Goal: Transaction & Acquisition: Purchase product/service

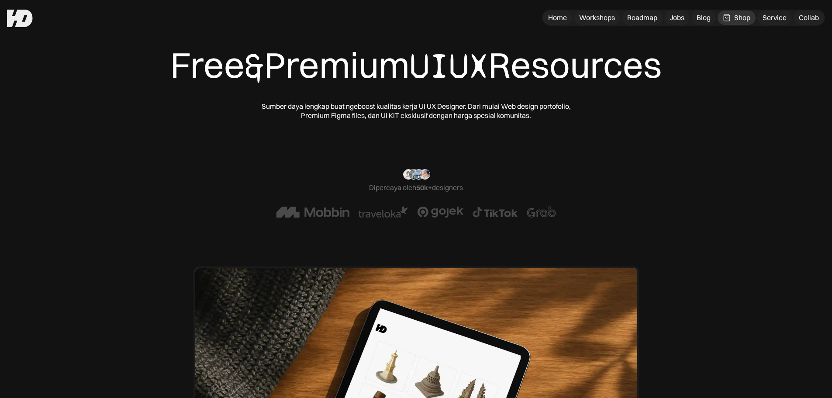
click at [203, 62] on div "Free & Premium UIUX Resources" at bounding box center [415, 66] width 491 height 44
click at [230, 64] on div "Free & Premium UIUX Resources" at bounding box center [415, 66] width 491 height 44
click at [245, 65] on span "&" at bounding box center [255, 66] width 20 height 43
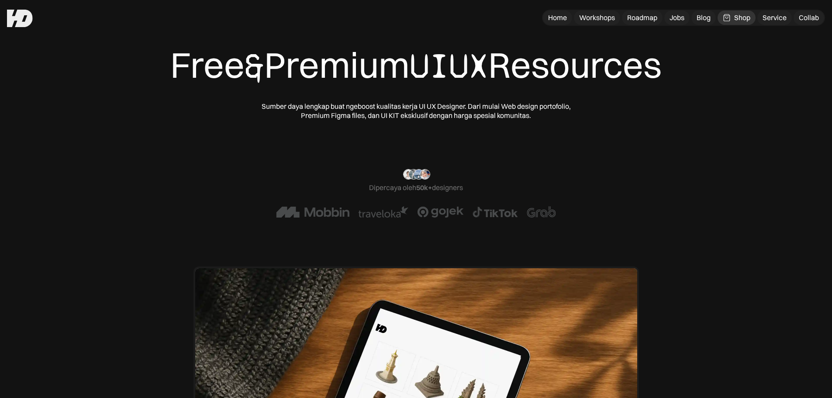
click at [298, 67] on div "Free & Premium UIUX Resources" at bounding box center [415, 66] width 491 height 44
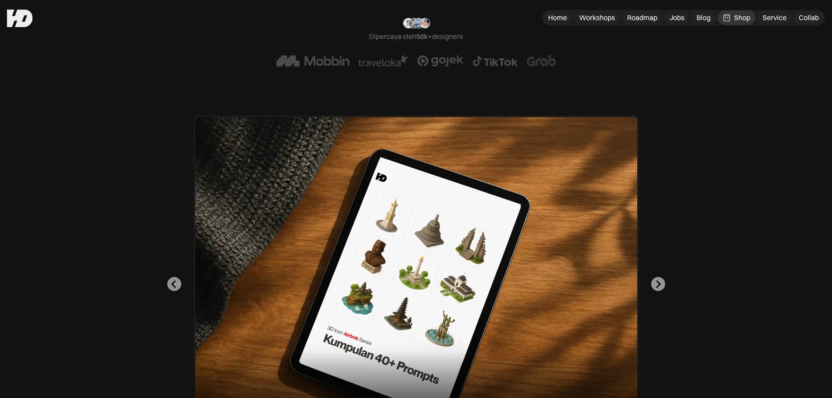
scroll to position [131, 0]
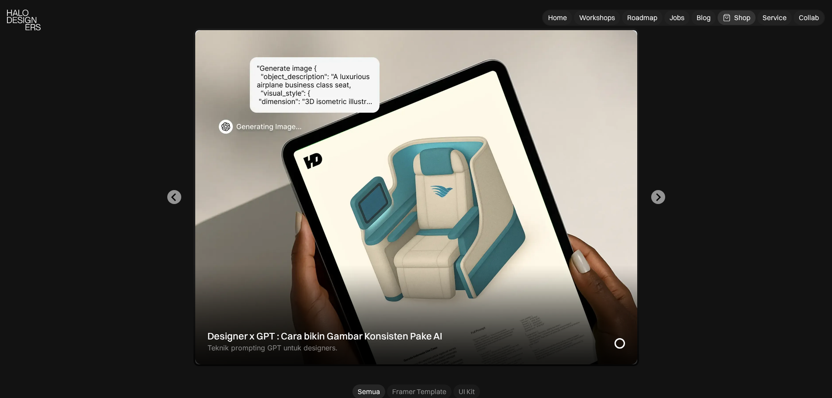
drag, startPoint x: 121, startPoint y: 142, endPoint x: 119, endPoint y: 175, distance: 33.3
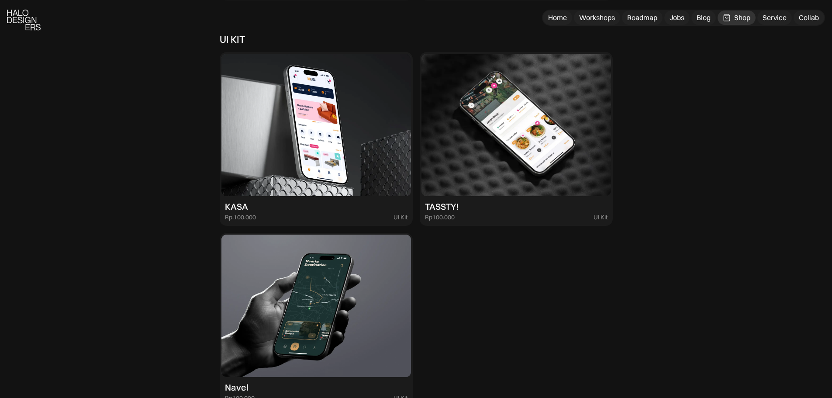
scroll to position [2350, 0]
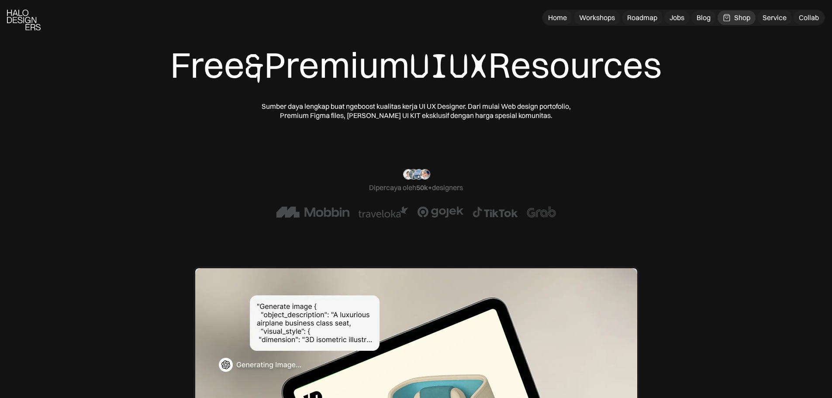
scroll to position [2350, 0]
